Goal: Task Accomplishment & Management: Manage account settings

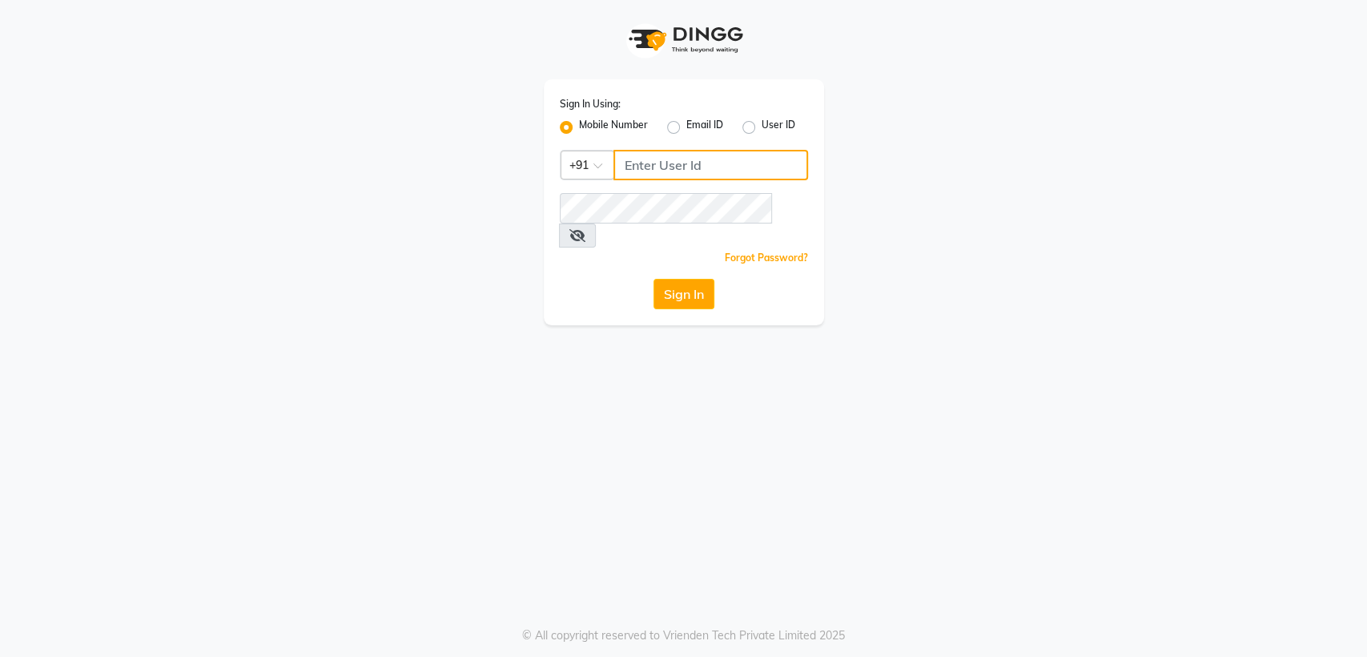
type input "7045840105"
click at [585, 229] on icon at bounding box center [577, 235] width 16 height 13
click at [663, 279] on button "Sign In" at bounding box center [683, 294] width 61 height 30
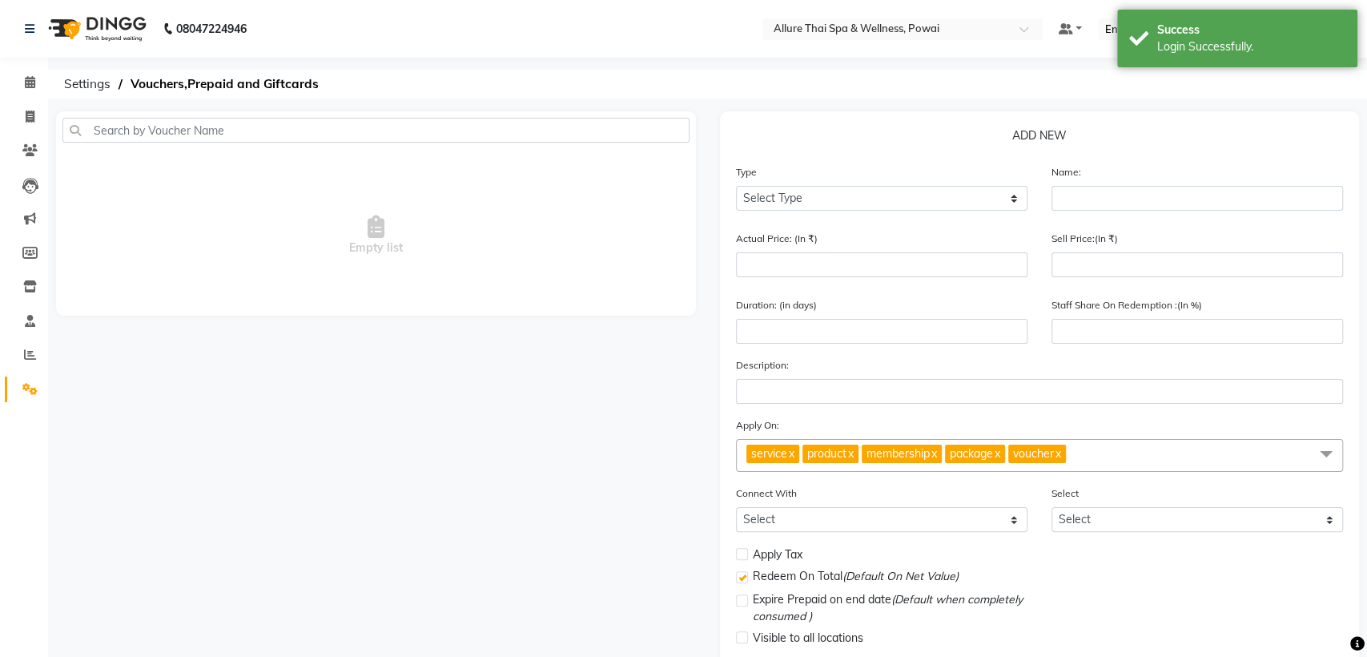
select select "en"
